Goal: Task Accomplishment & Management: Manage account settings

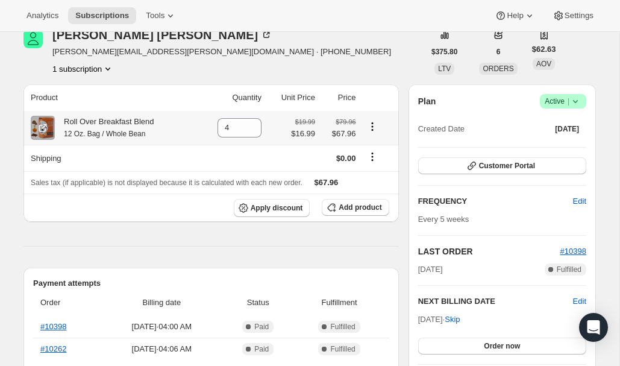
scroll to position [17, 0]
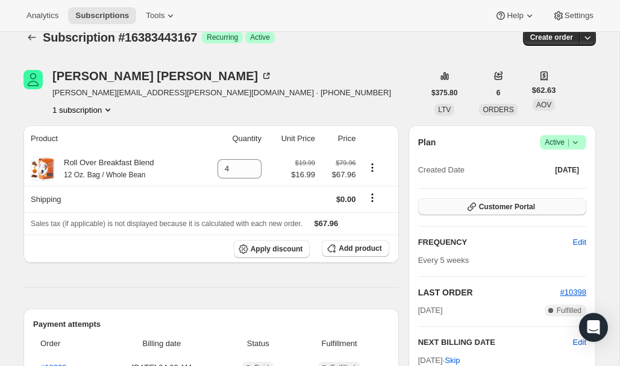
click at [497, 208] on span "Customer Portal" at bounding box center [507, 207] width 56 height 10
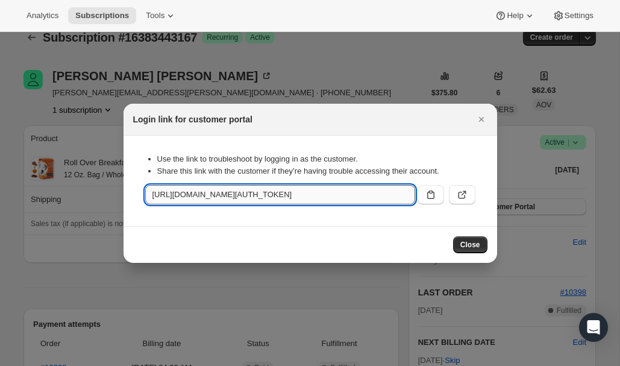
click at [341, 198] on input "[URL][DOMAIN_NAME][AUTH_TOKEN]" at bounding box center [280, 194] width 270 height 19
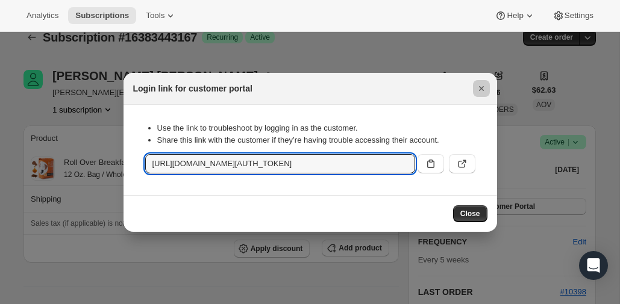
click at [482, 87] on icon "Close" at bounding box center [482, 89] width 12 height 12
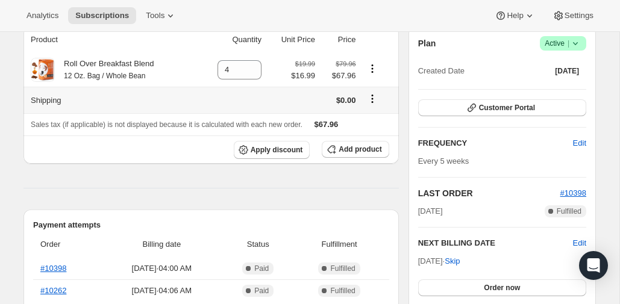
scroll to position [121, 0]
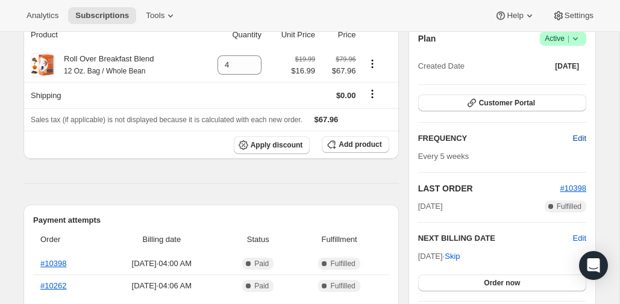
click at [585, 139] on span "Edit" at bounding box center [579, 139] width 13 height 12
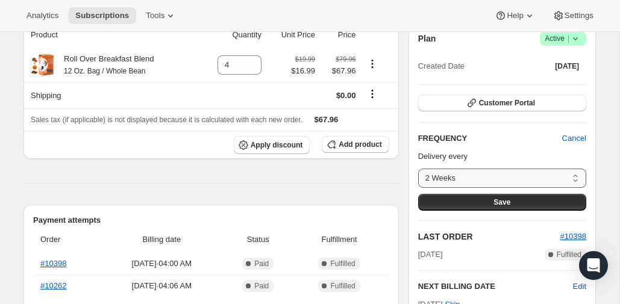
select select "MONTH#1"
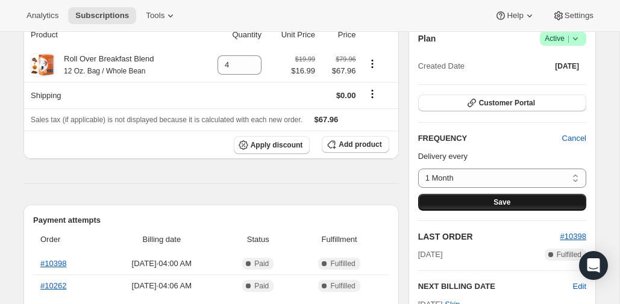
click at [495, 199] on span "Save" at bounding box center [502, 203] width 17 height 10
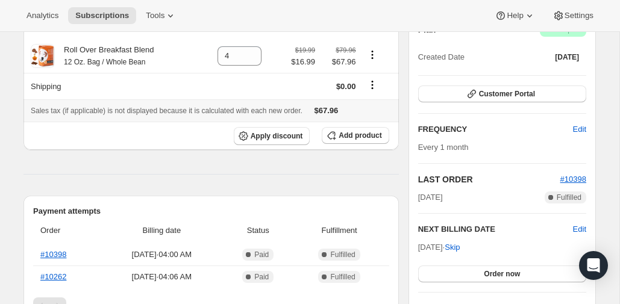
scroll to position [206, 0]
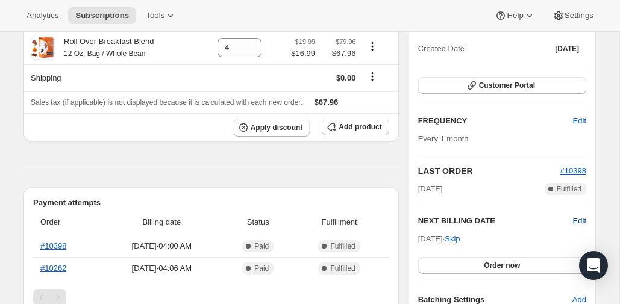
click at [586, 225] on span "Edit" at bounding box center [579, 221] width 13 height 12
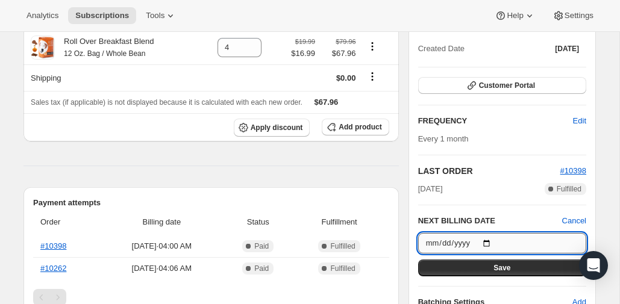
click at [450, 242] on input "[DATE]" at bounding box center [502, 243] width 168 height 20
type input "[DATE]"
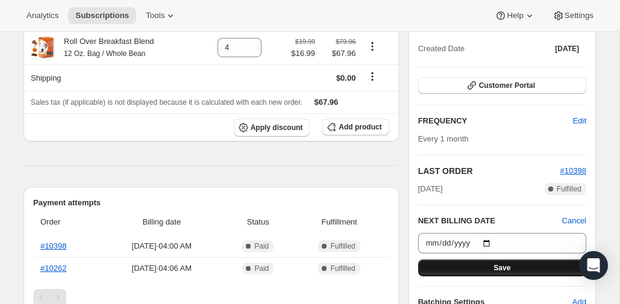
click at [523, 263] on button "Save" at bounding box center [502, 268] width 168 height 17
